Goal: Task Accomplishment & Management: Manage account settings

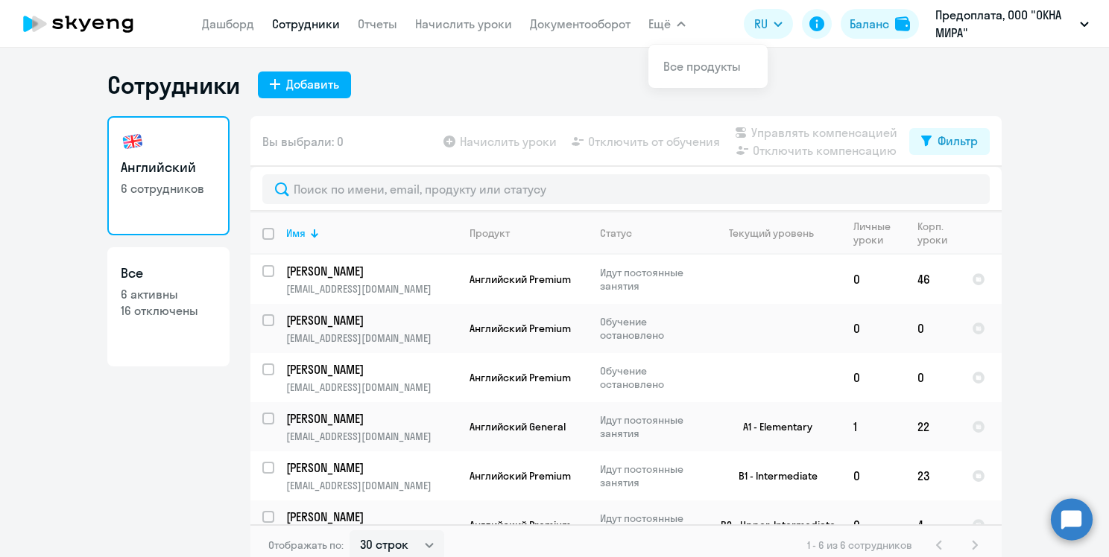
select select "30"
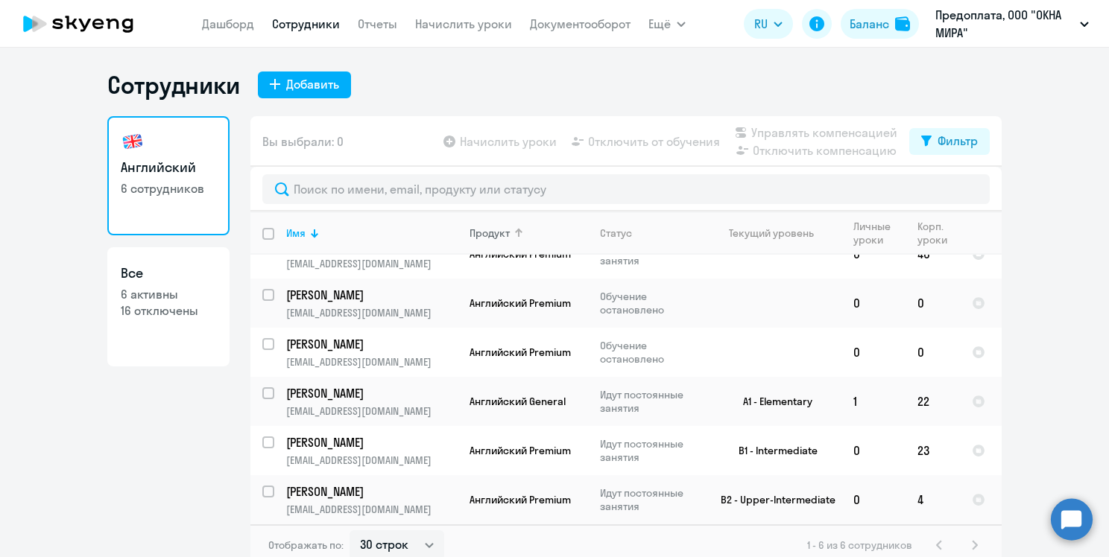
scroll to position [27, 0]
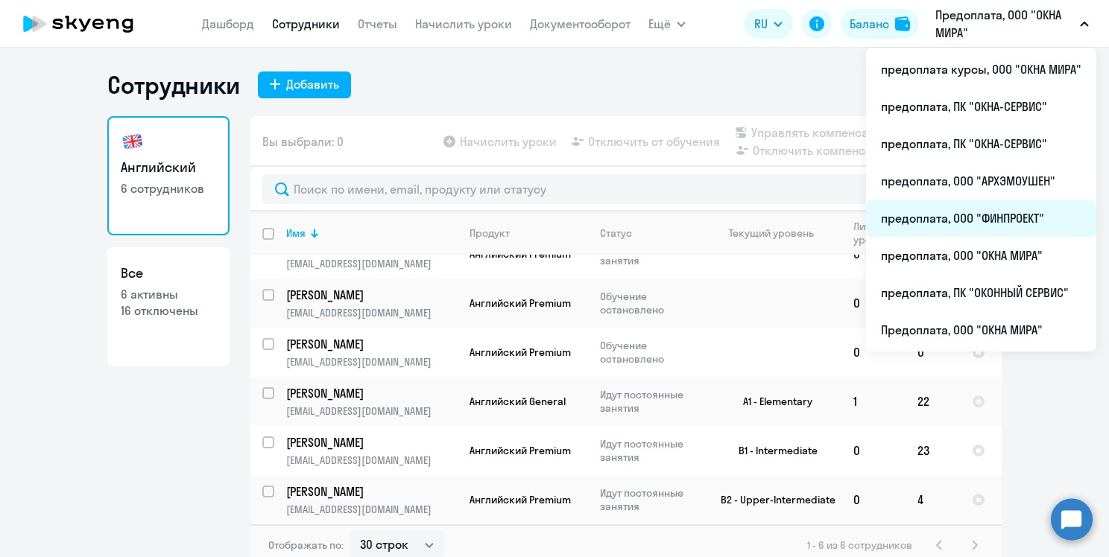
click at [954, 214] on li "предоплата, ООО "ФИНПРОЕКТ"" at bounding box center [981, 218] width 230 height 37
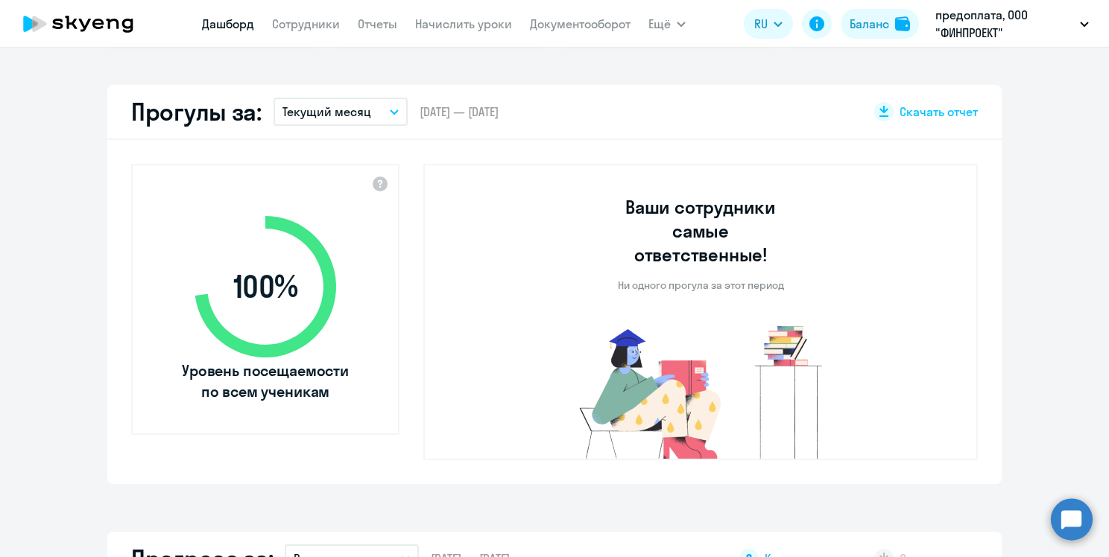
select select "30"
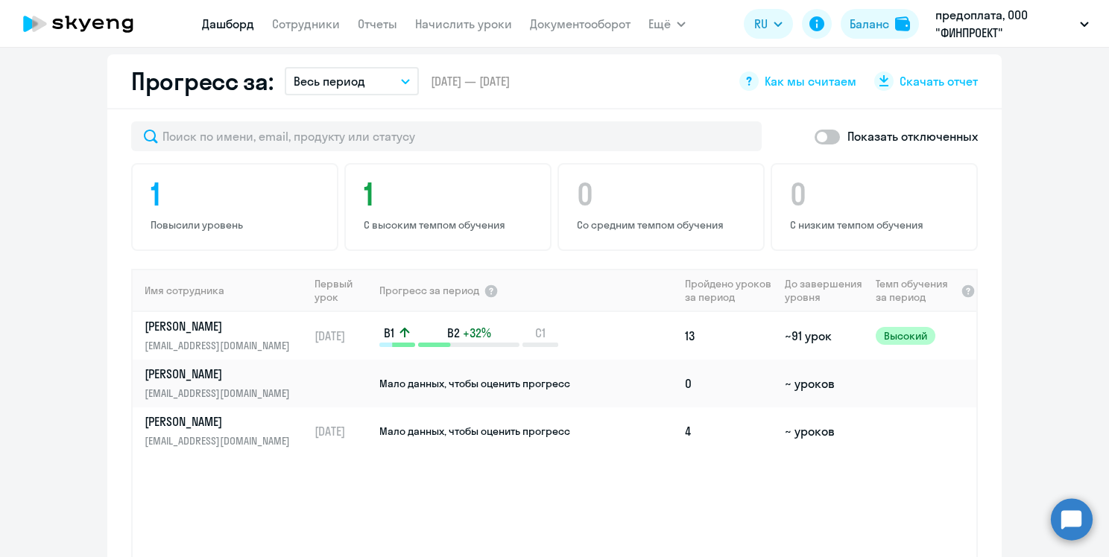
scroll to position [897, 0]
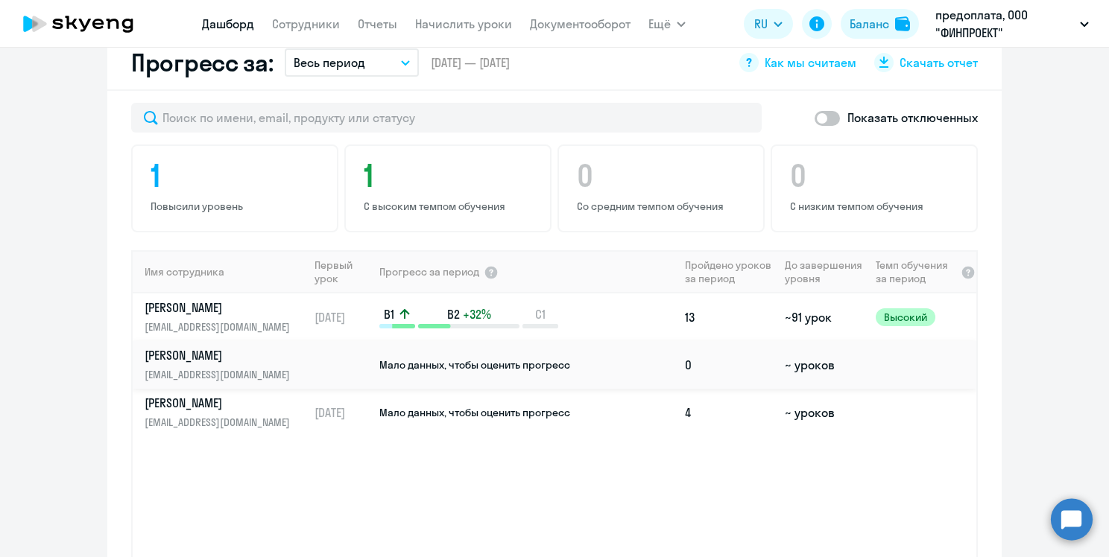
click at [593, 341] on td "Мало данных, чтобы оценить прогресс" at bounding box center [528, 365] width 301 height 48
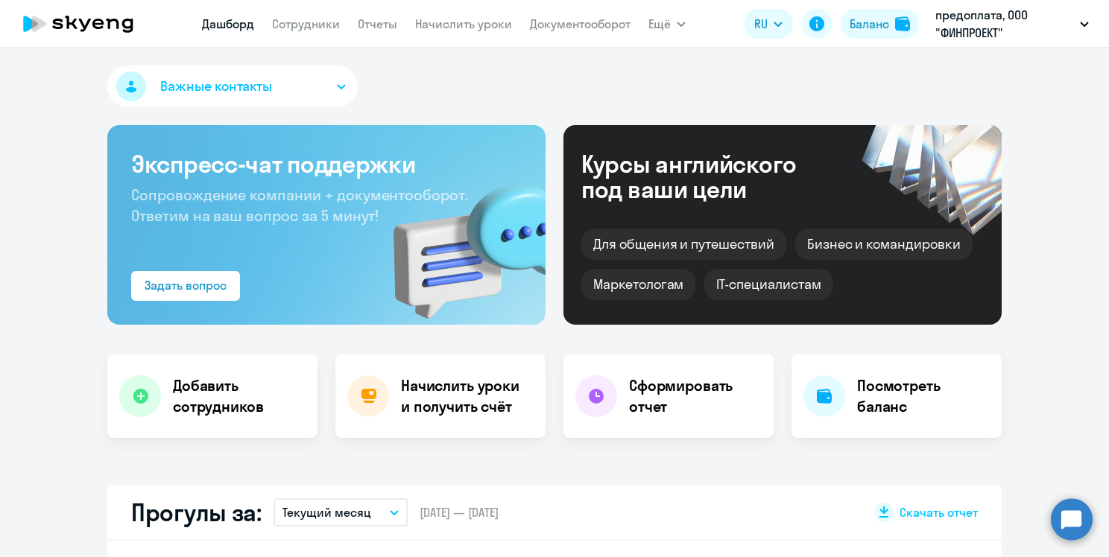
select select "english"
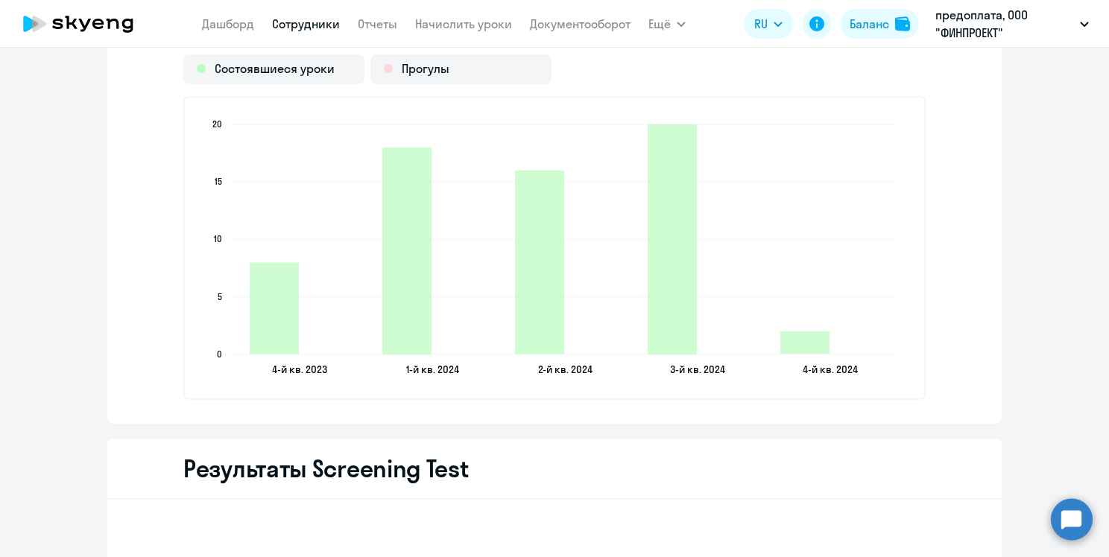
scroll to position [1925, 0]
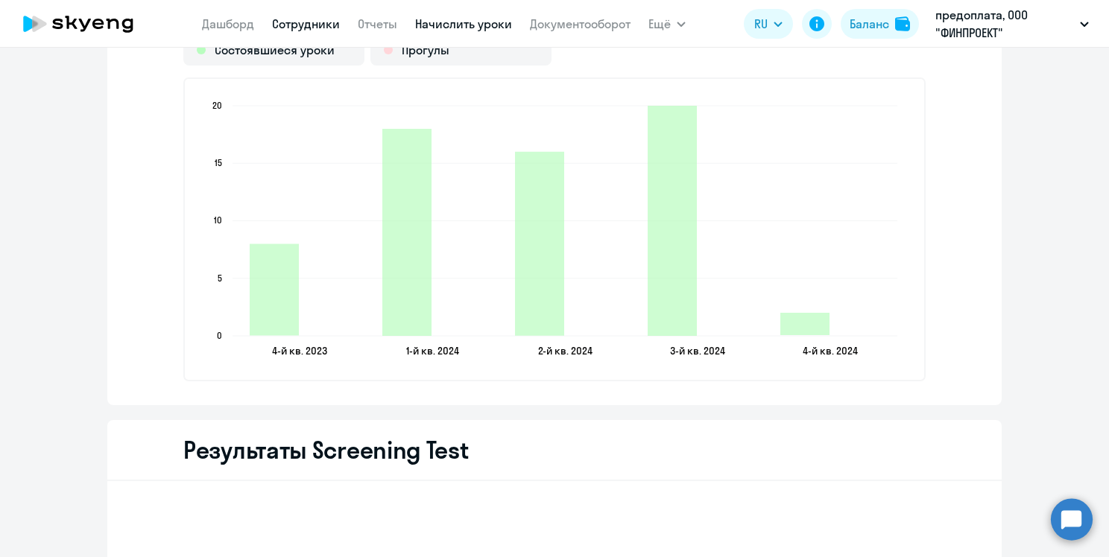
click at [441, 18] on link "Начислить уроки" at bounding box center [463, 23] width 97 height 15
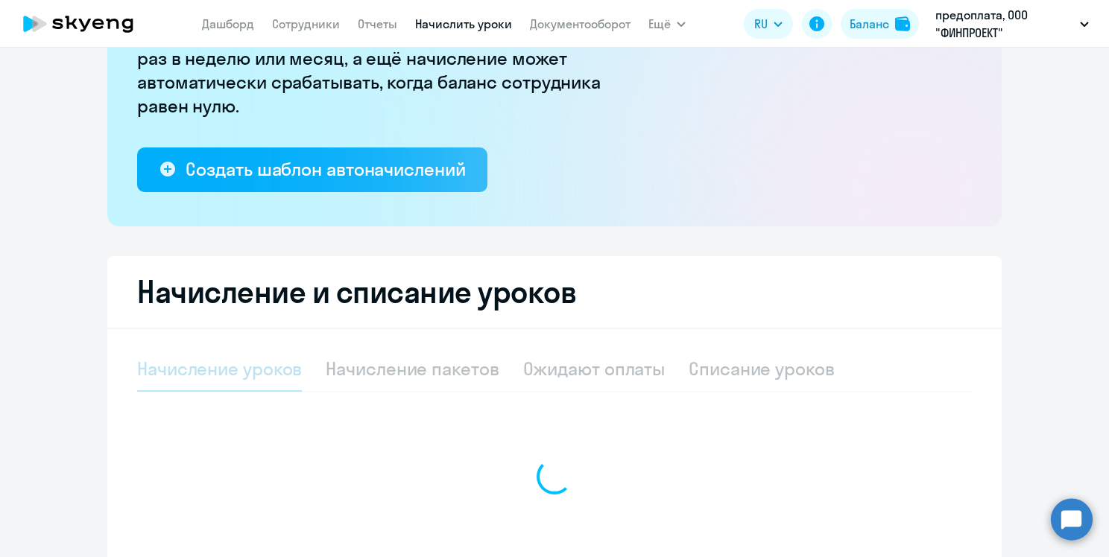
select select "10"
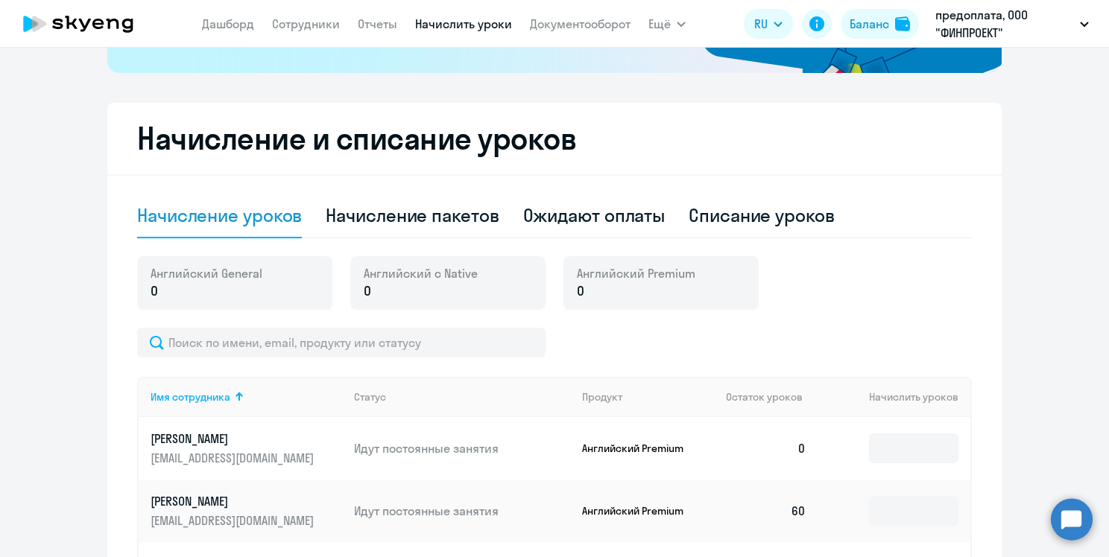
scroll to position [487, 0]
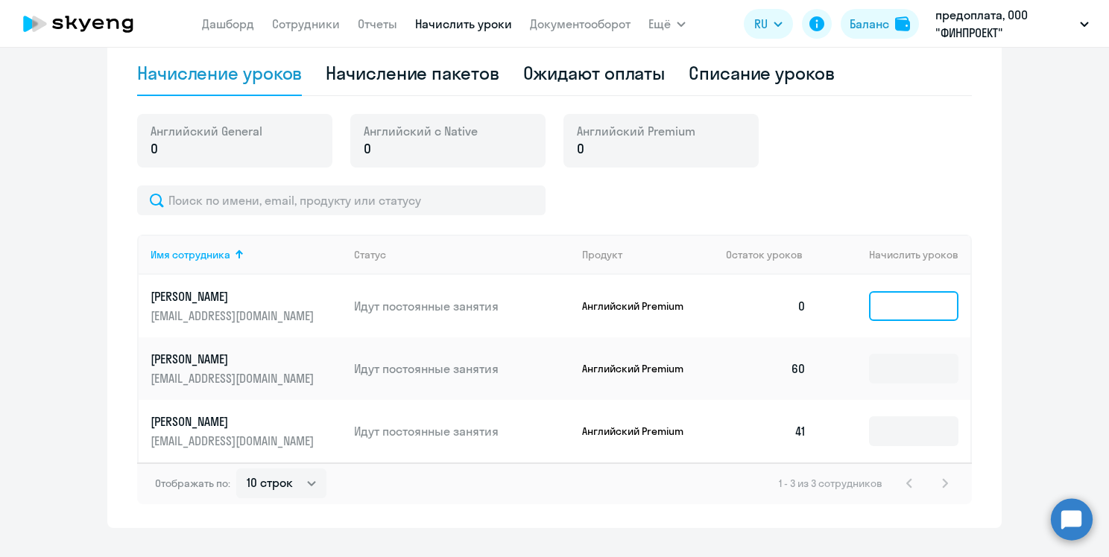
click at [879, 319] on input at bounding box center [913, 306] width 89 height 30
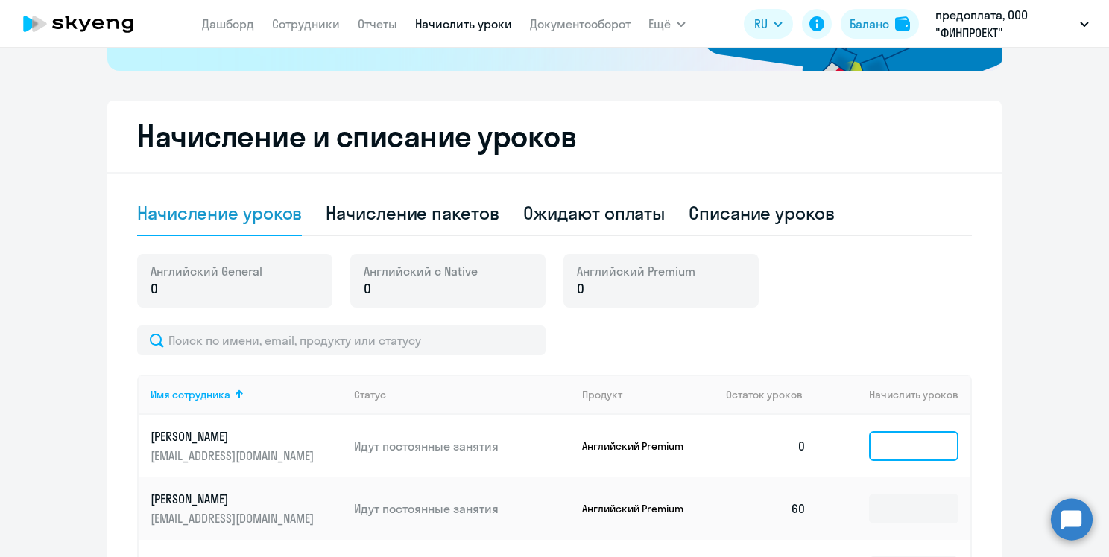
scroll to position [332, 0]
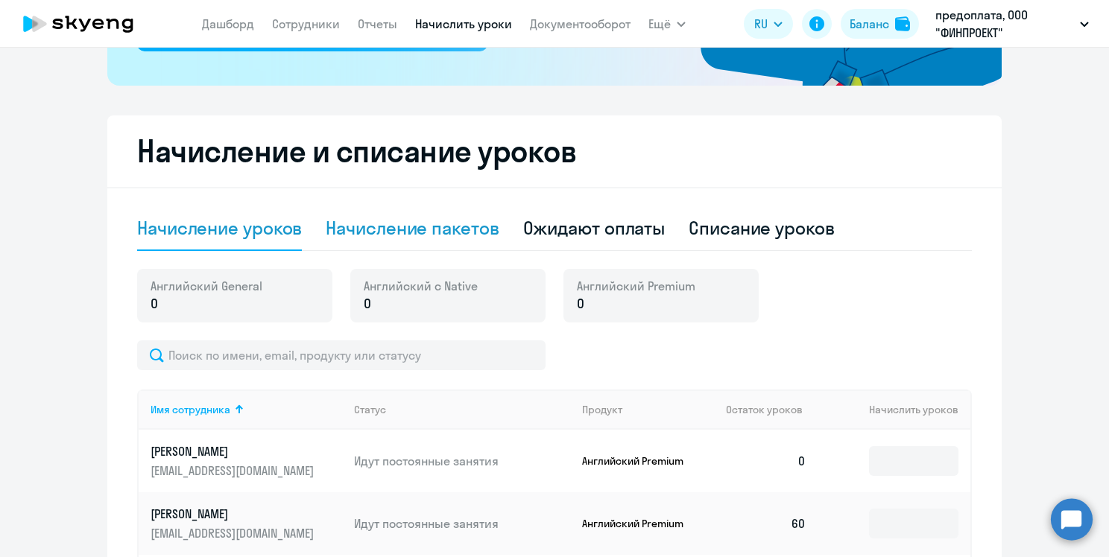
click at [417, 238] on div "Начисление пакетов" at bounding box center [412, 228] width 173 height 24
select select "10"
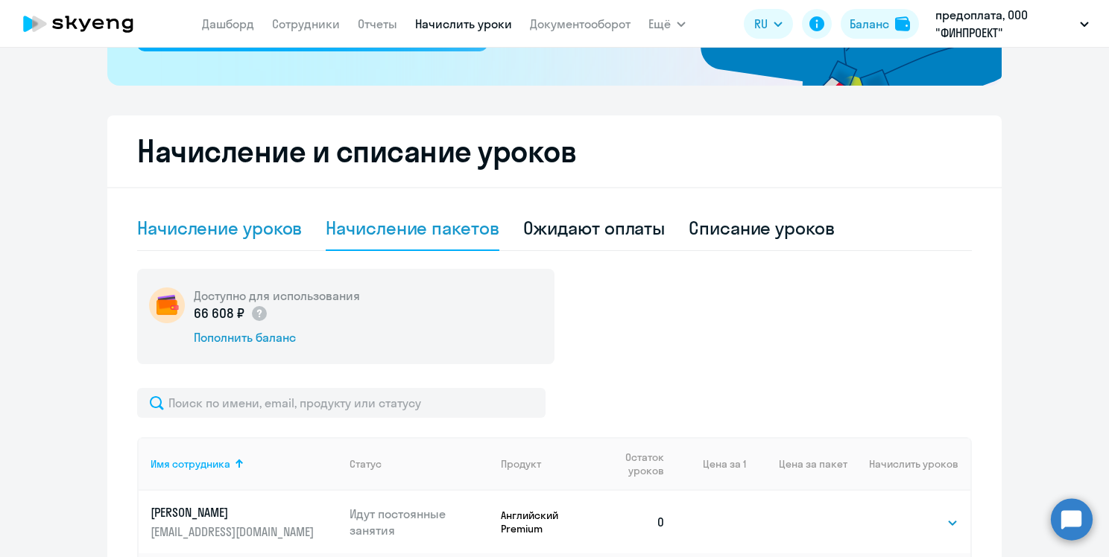
click at [224, 227] on div "Начисление уроков" at bounding box center [219, 228] width 165 height 24
select select "10"
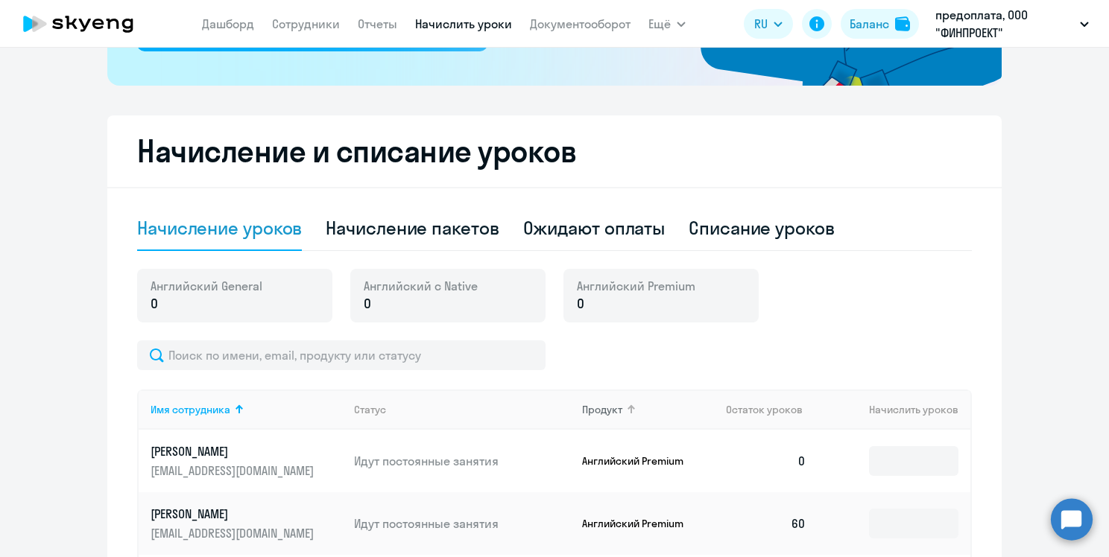
scroll to position [393, 0]
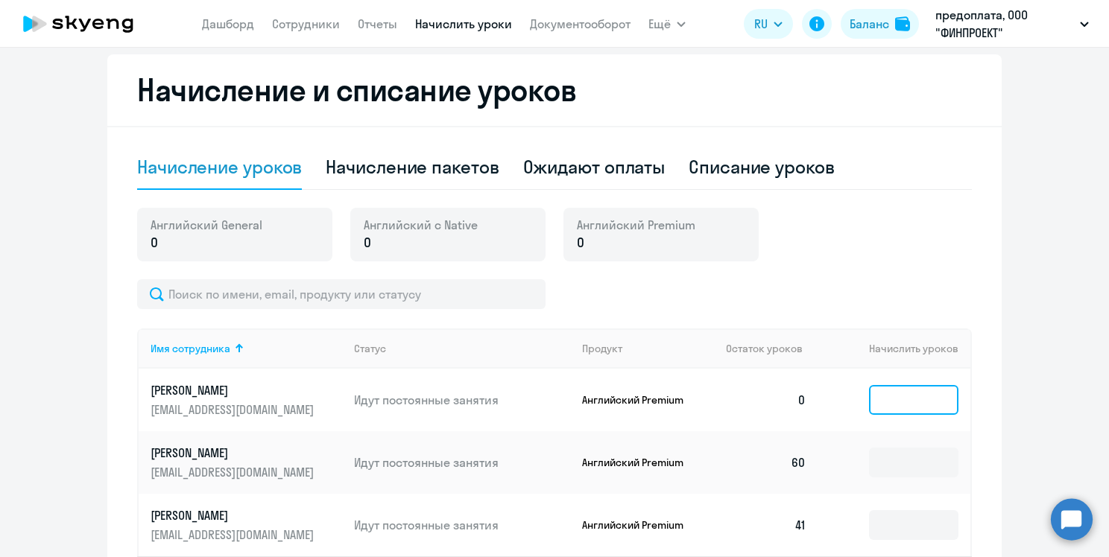
click at [891, 402] on input at bounding box center [913, 400] width 89 height 30
type input "1"
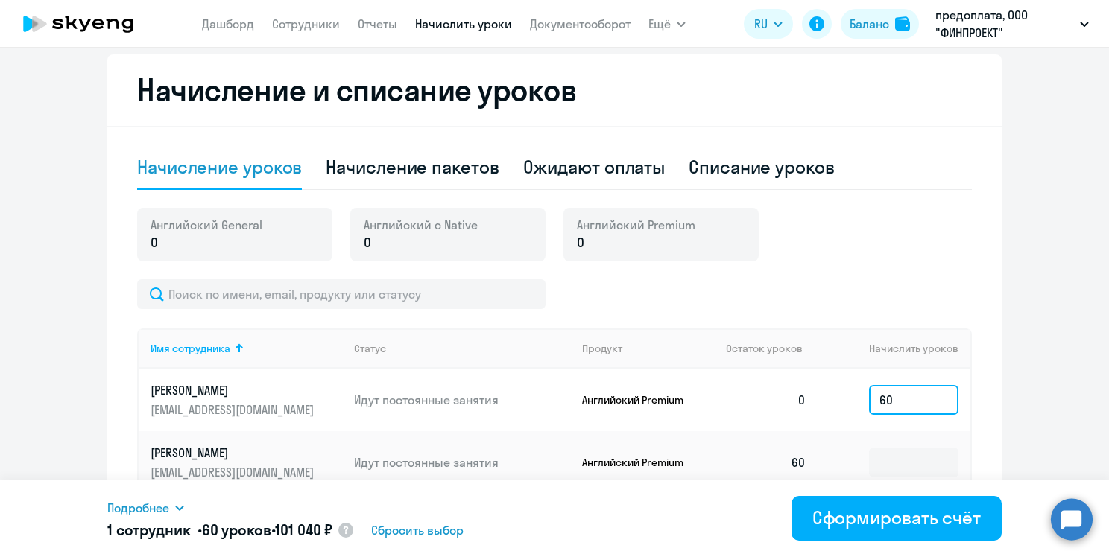
type input "6"
type input "1"
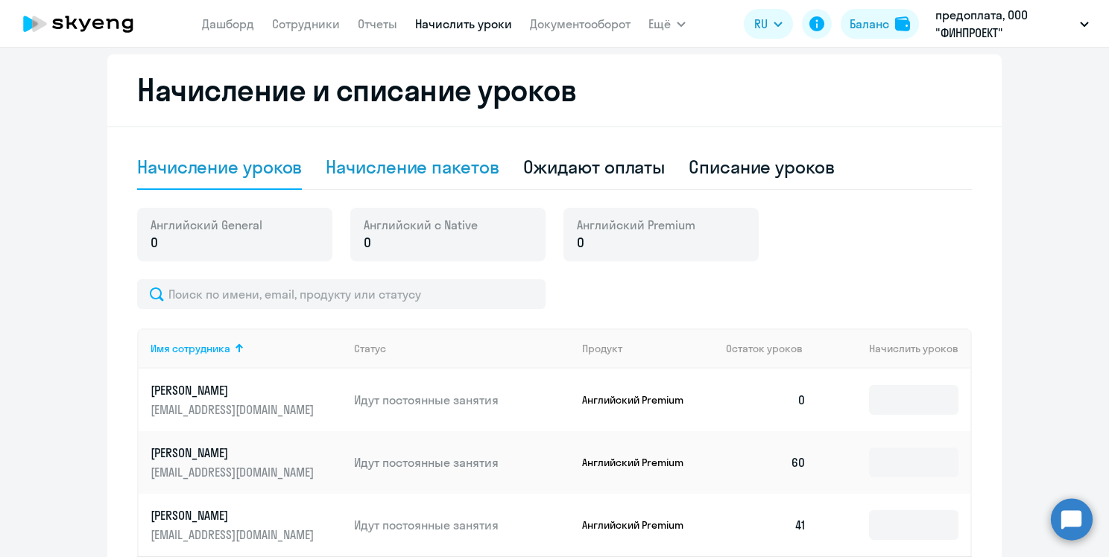
click at [413, 180] on div "Начисление пакетов" at bounding box center [412, 167] width 173 height 45
select select "10"
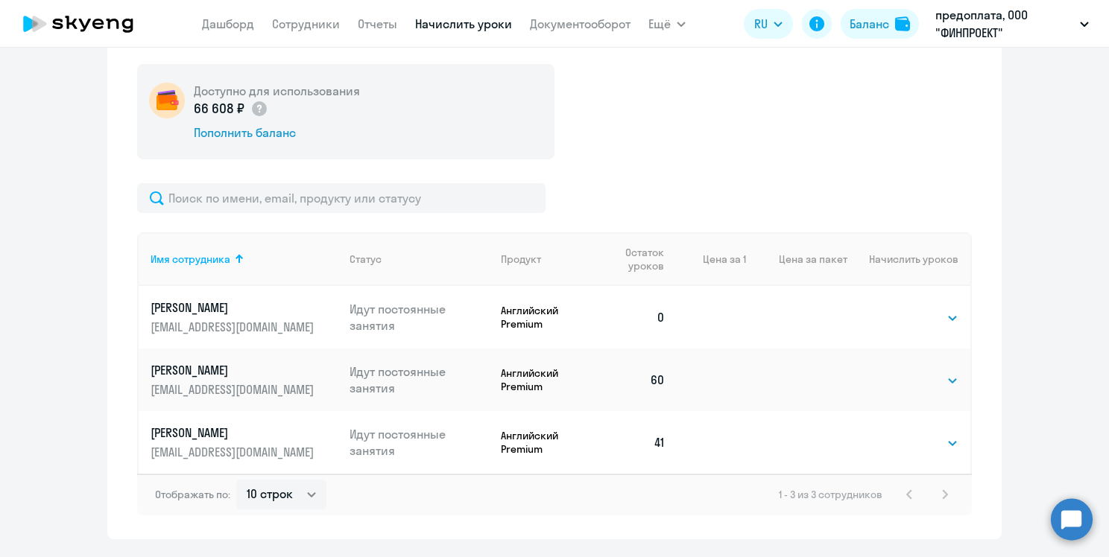
scroll to position [429, 0]
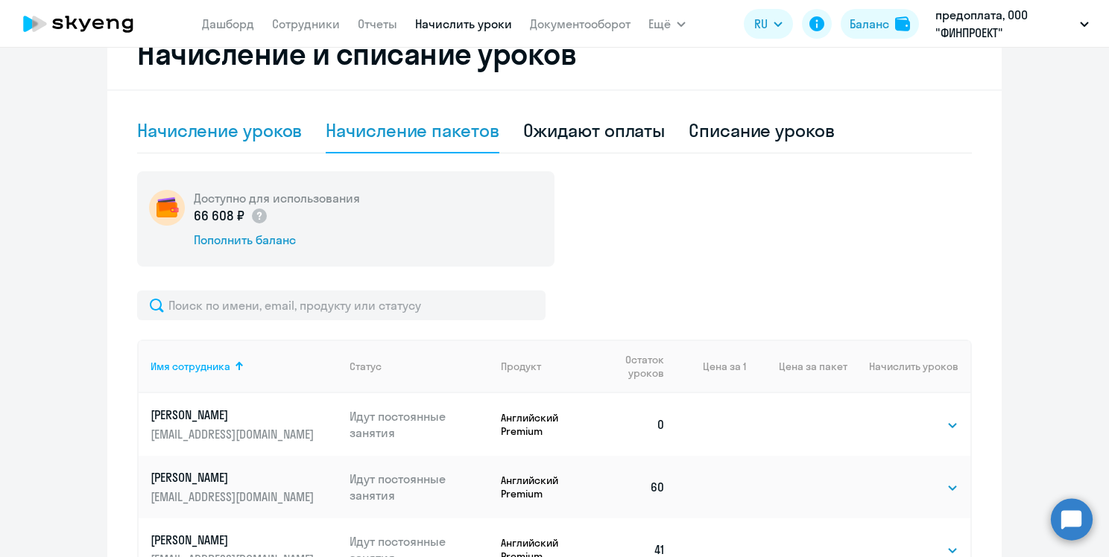
click at [202, 137] on div "Начисление уроков" at bounding box center [219, 130] width 165 height 24
select select "10"
